Goal: Find specific page/section: Find specific page/section

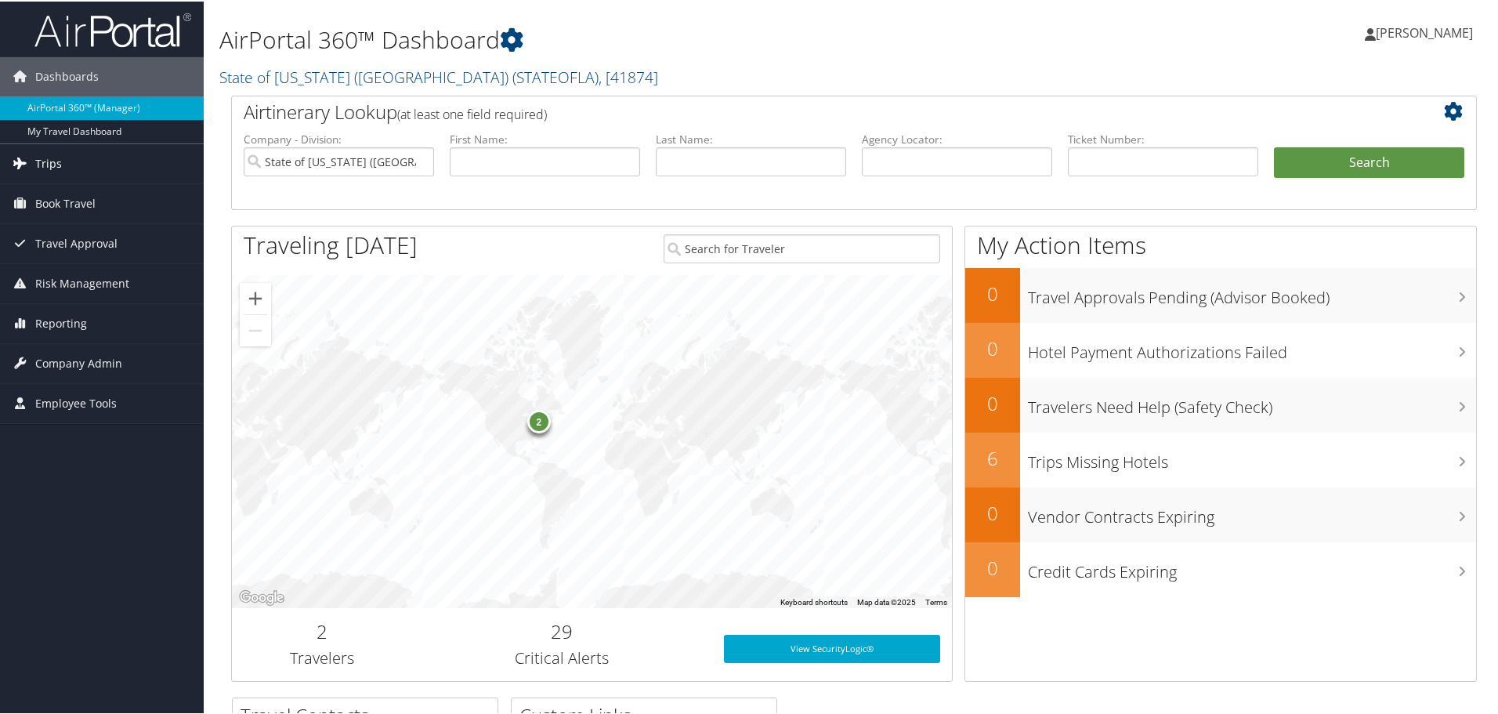
click at [53, 171] on span "Trips" at bounding box center [48, 162] width 27 height 39
